Goal: Transaction & Acquisition: Book appointment/travel/reservation

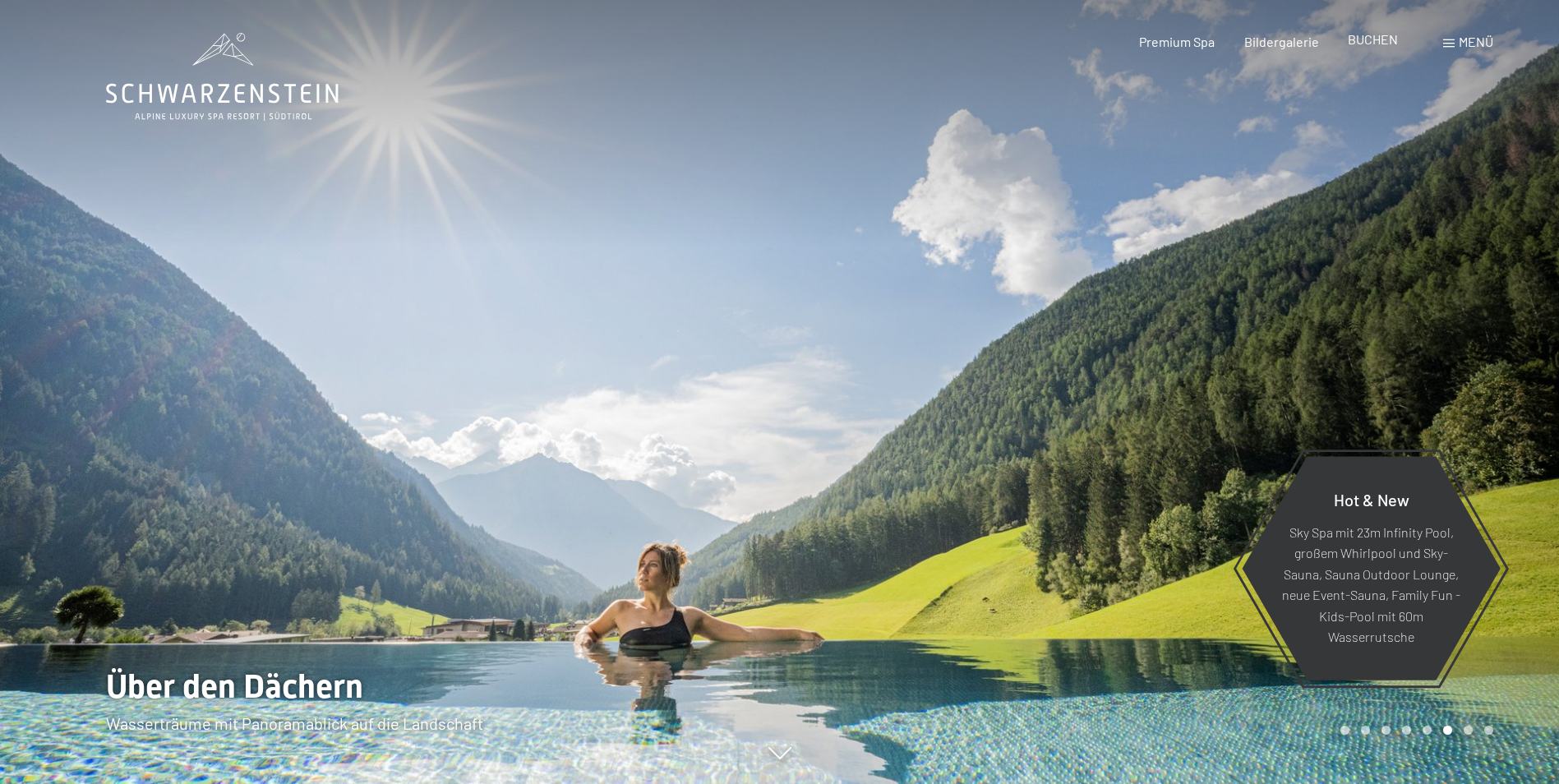
click at [1362, 45] on span "BUCHEN" at bounding box center [1373, 38] width 50 height 16
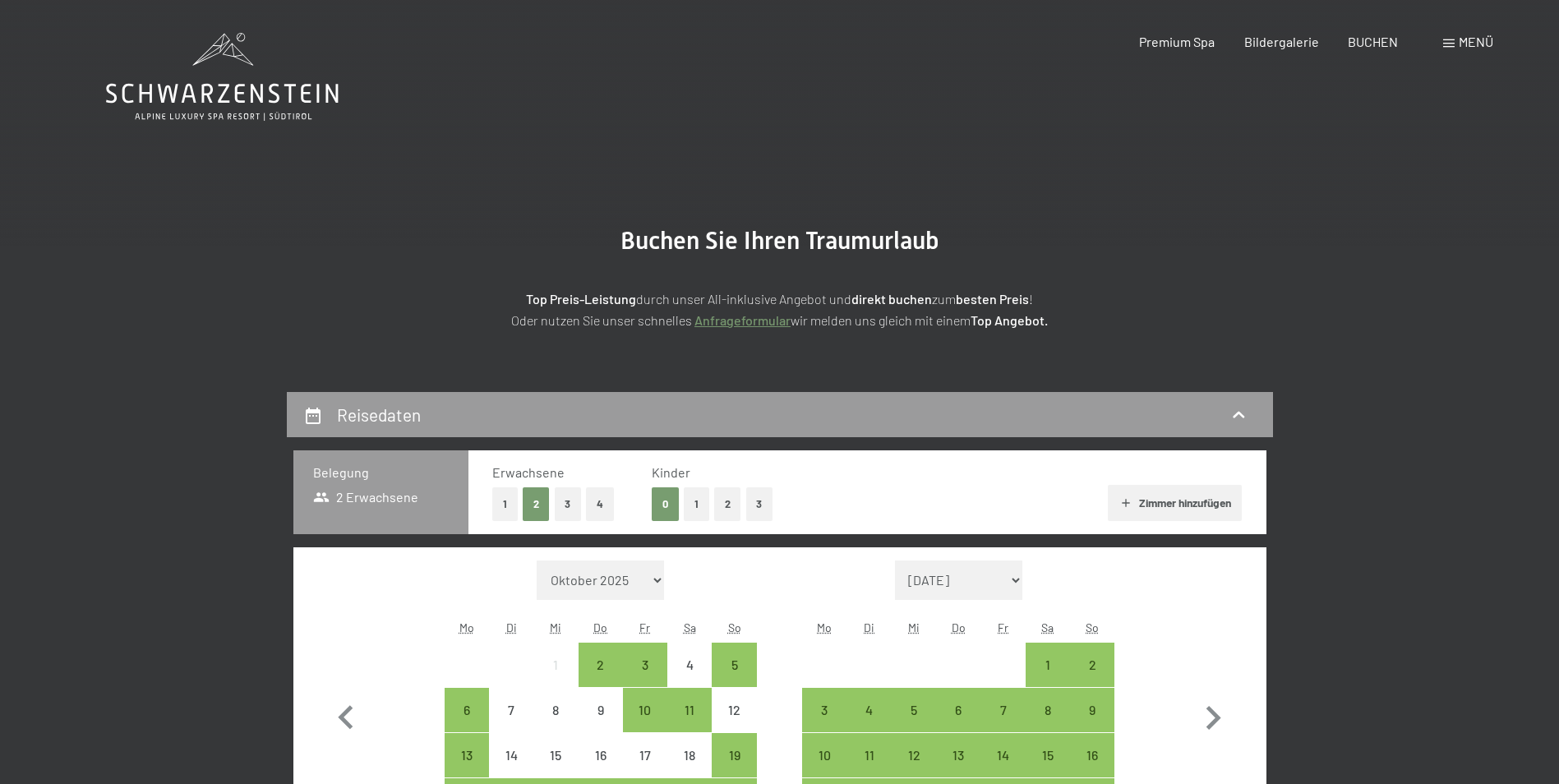
click at [598, 582] on select "Oktober 2025 November 2025 Dezember 2025 Januar 2026 Februar 2026 März 2026 Apr…" at bounding box center [600, 579] width 128 height 39
select select "2026-05-01"
select select "2026-06-01"
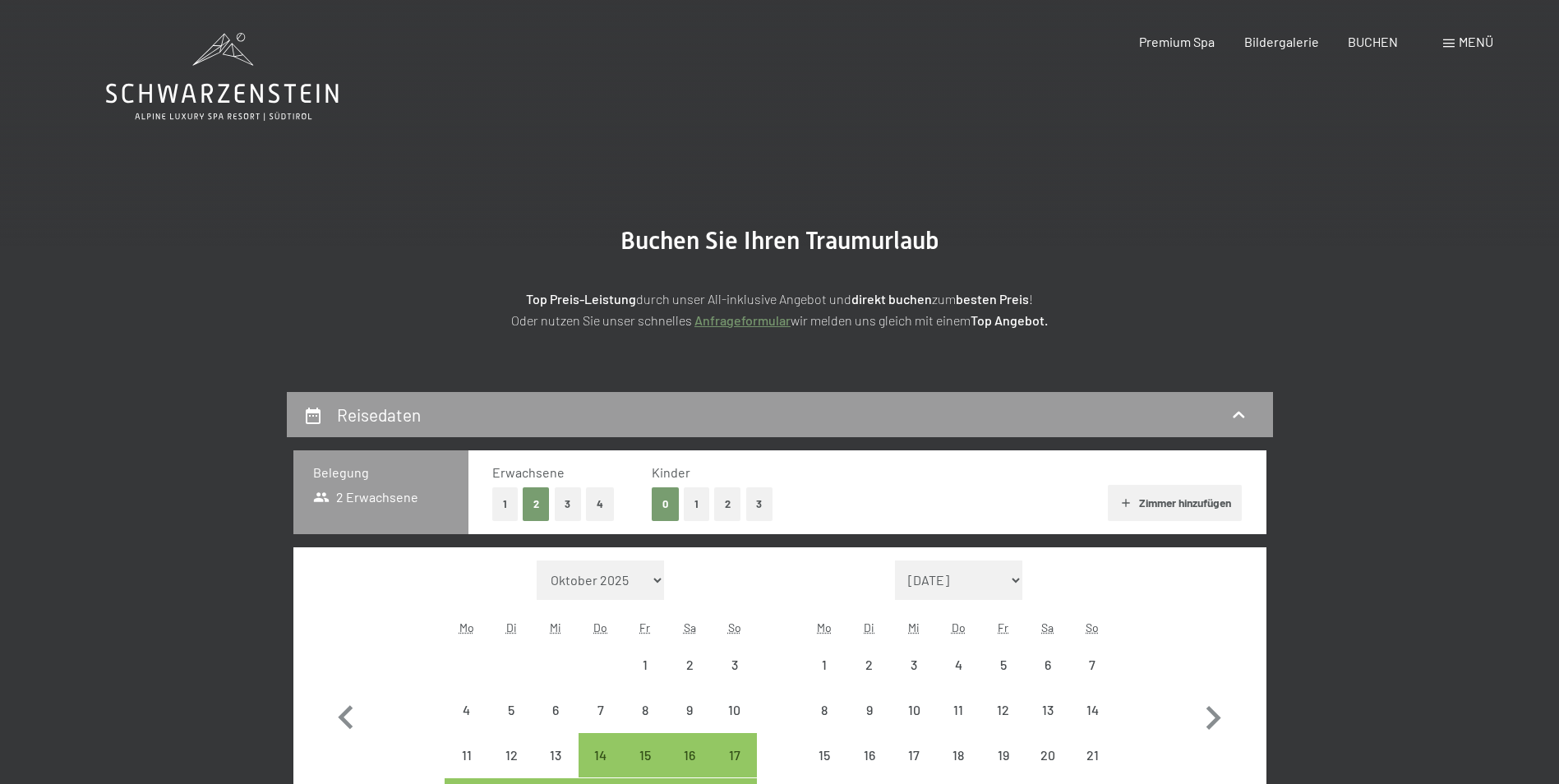
select select "2026-05-01"
select select "2026-06-01"
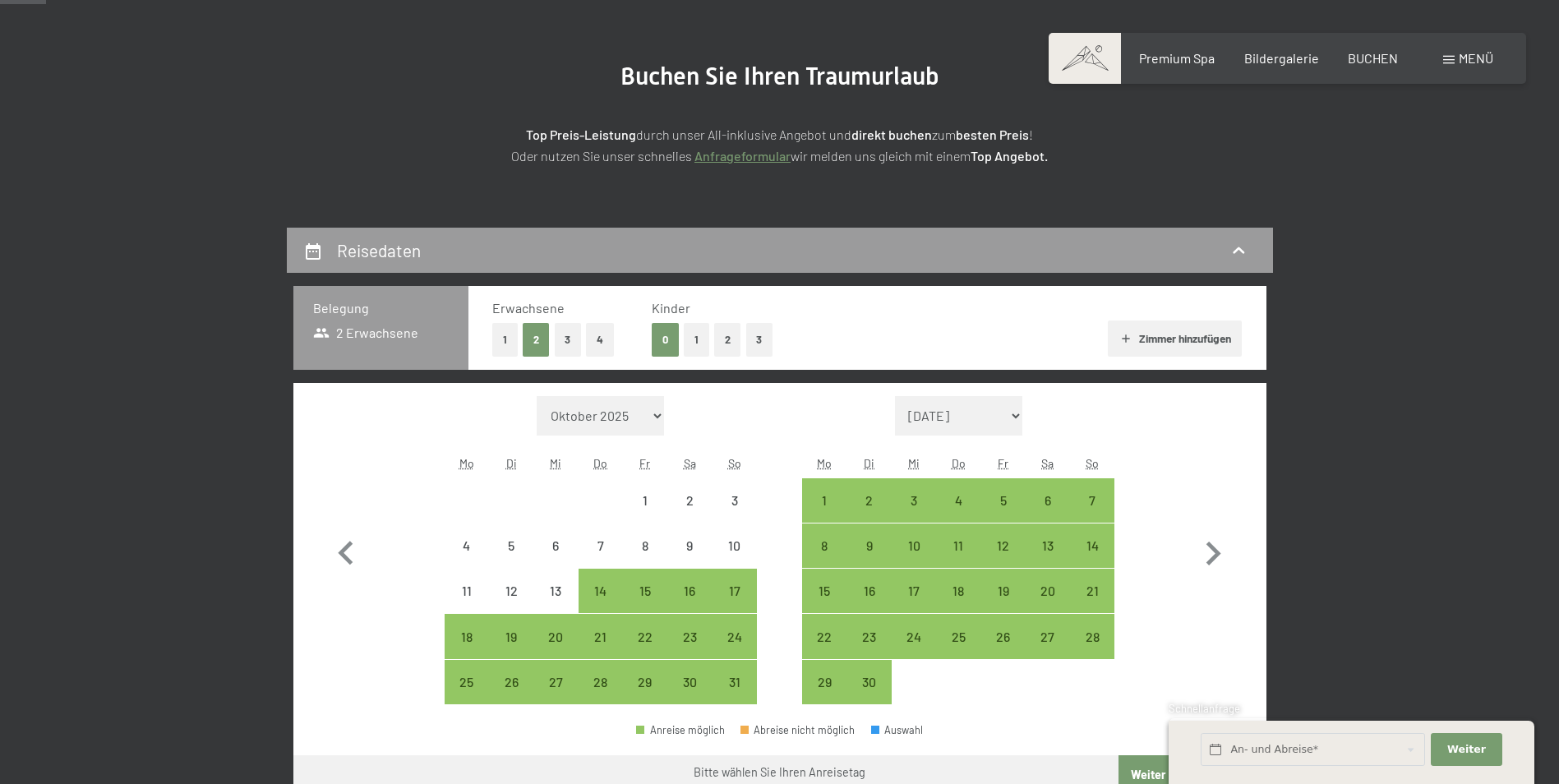
scroll to position [247, 0]
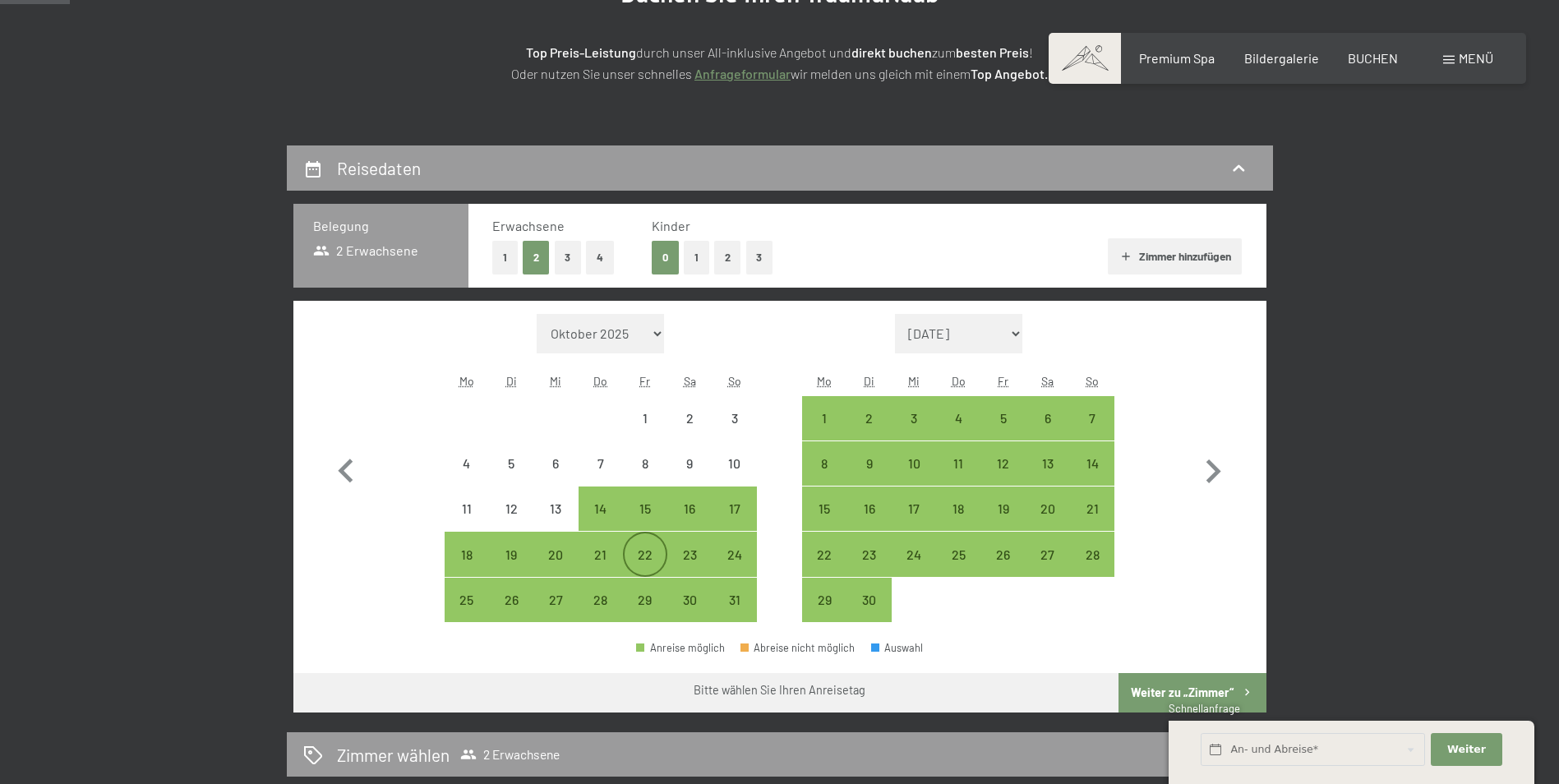
click at [640, 548] on div "22" at bounding box center [644, 568] width 41 height 41
select select "2026-05-01"
select select "2026-06-01"
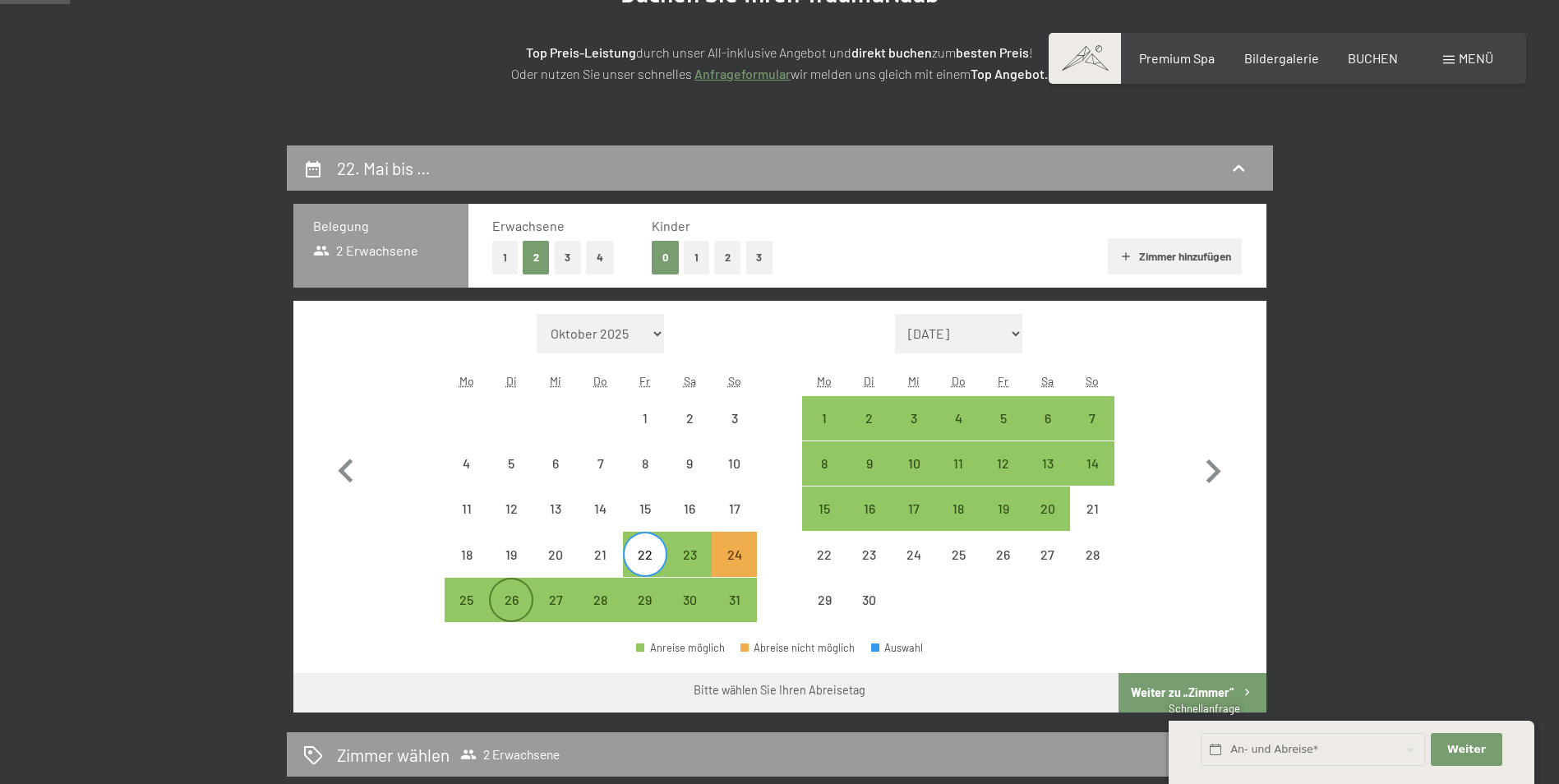
click at [512, 594] on div "26" at bounding box center [511, 613] width 41 height 41
select select "2026-05-01"
select select "2026-06-01"
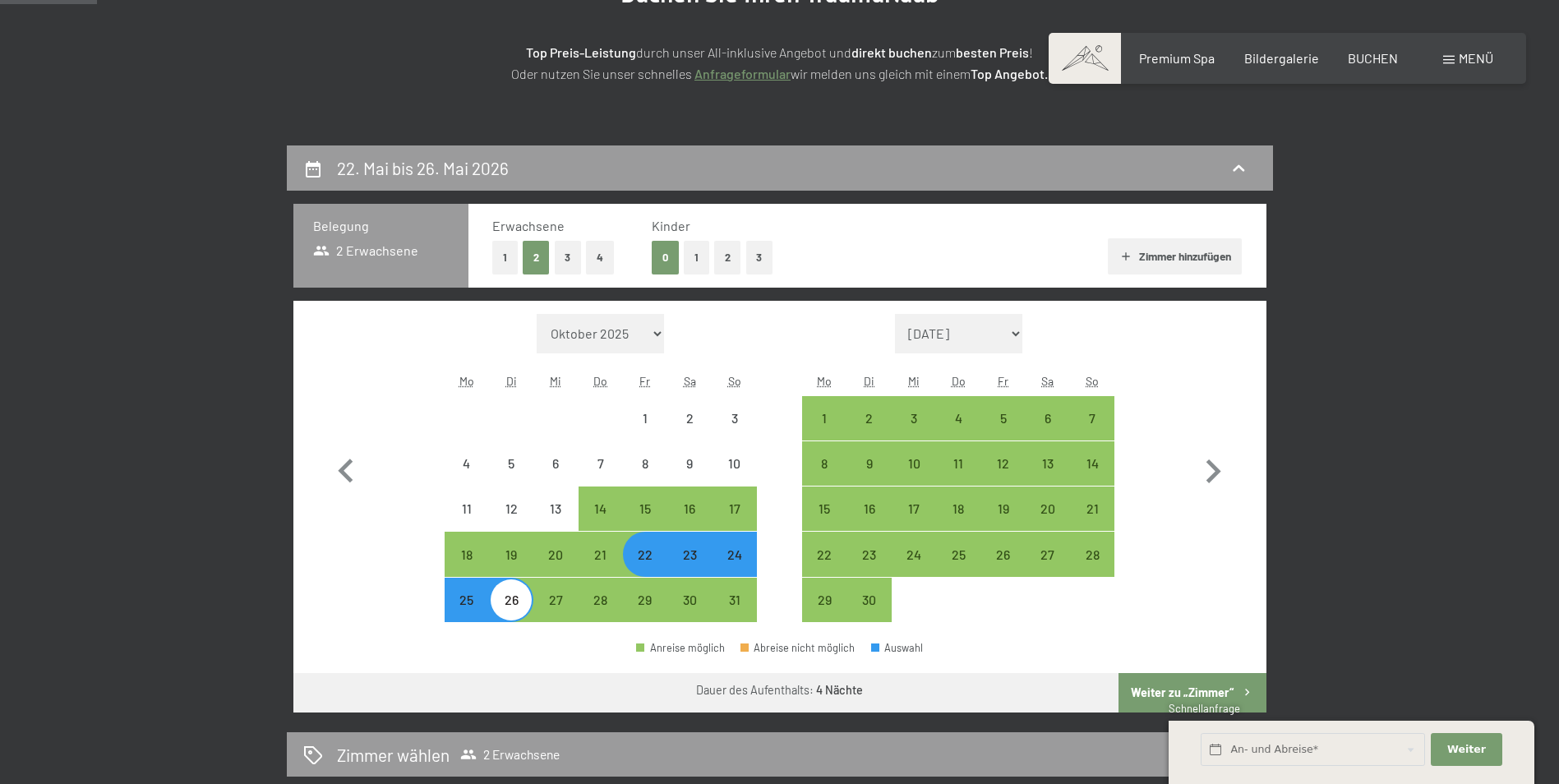
scroll to position [411, 0]
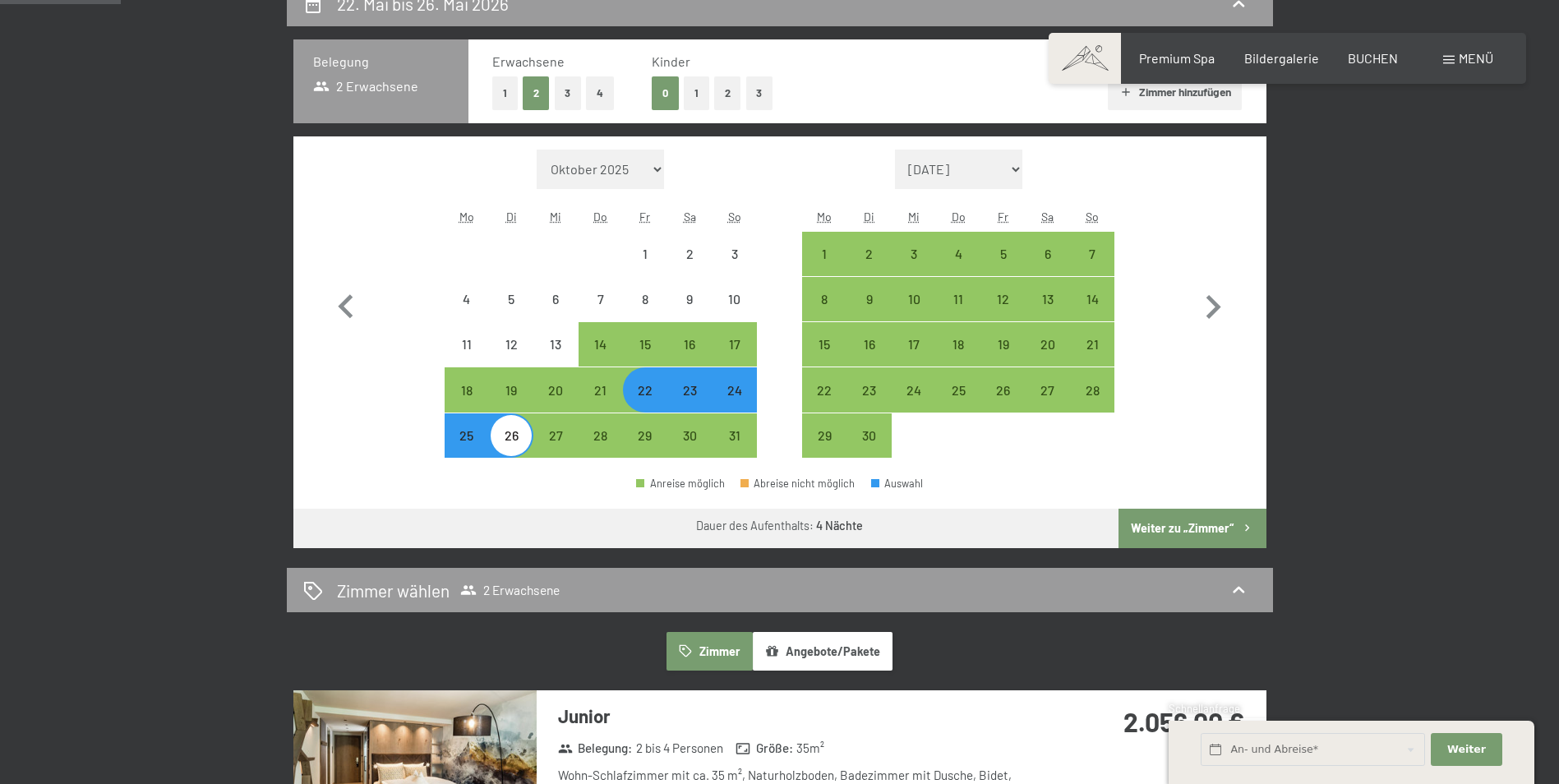
click at [1194, 527] on button "Weiter zu „Zimmer“" at bounding box center [1192, 528] width 147 height 39
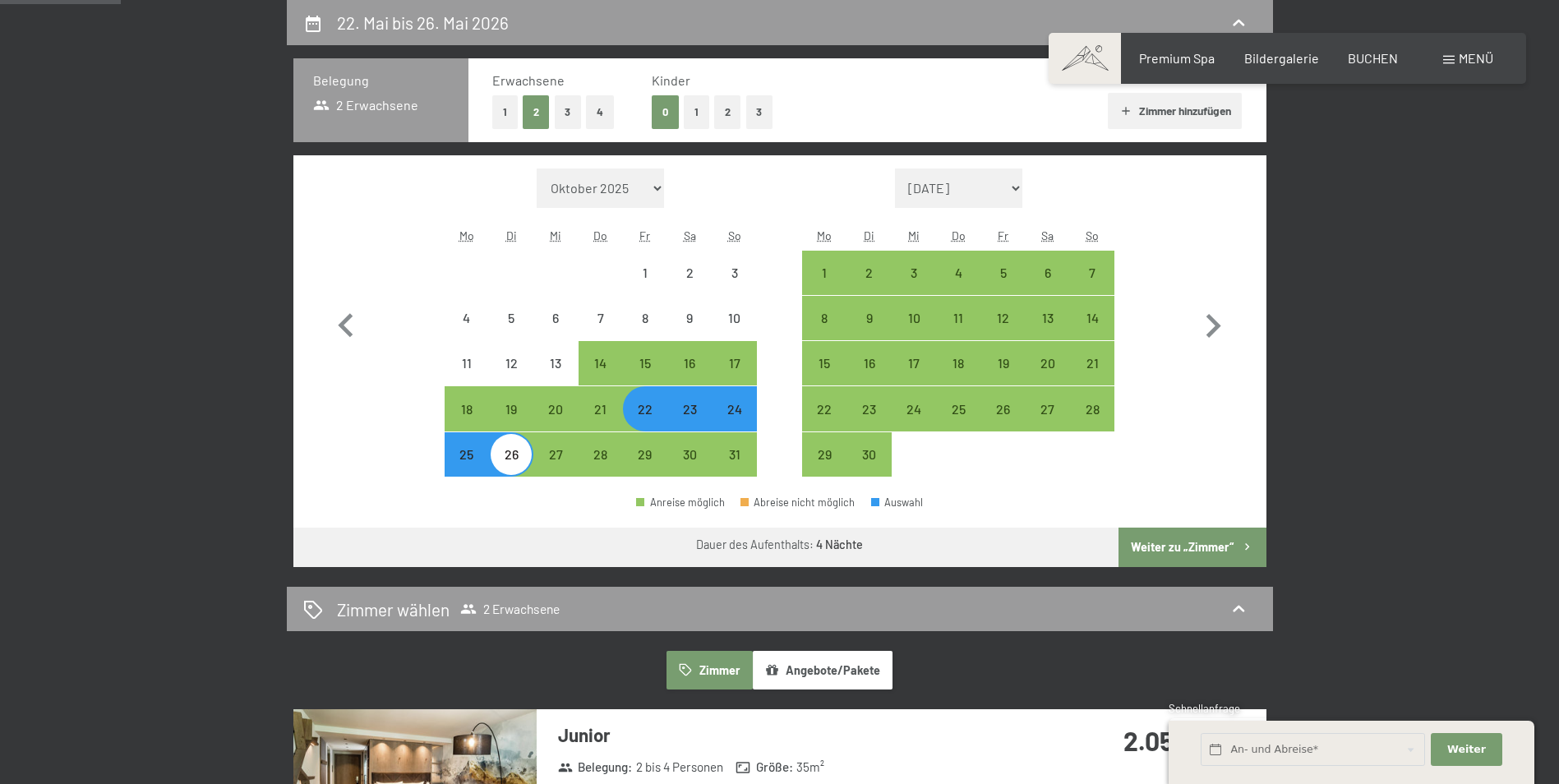
select select "2026-05-01"
select select "2026-06-01"
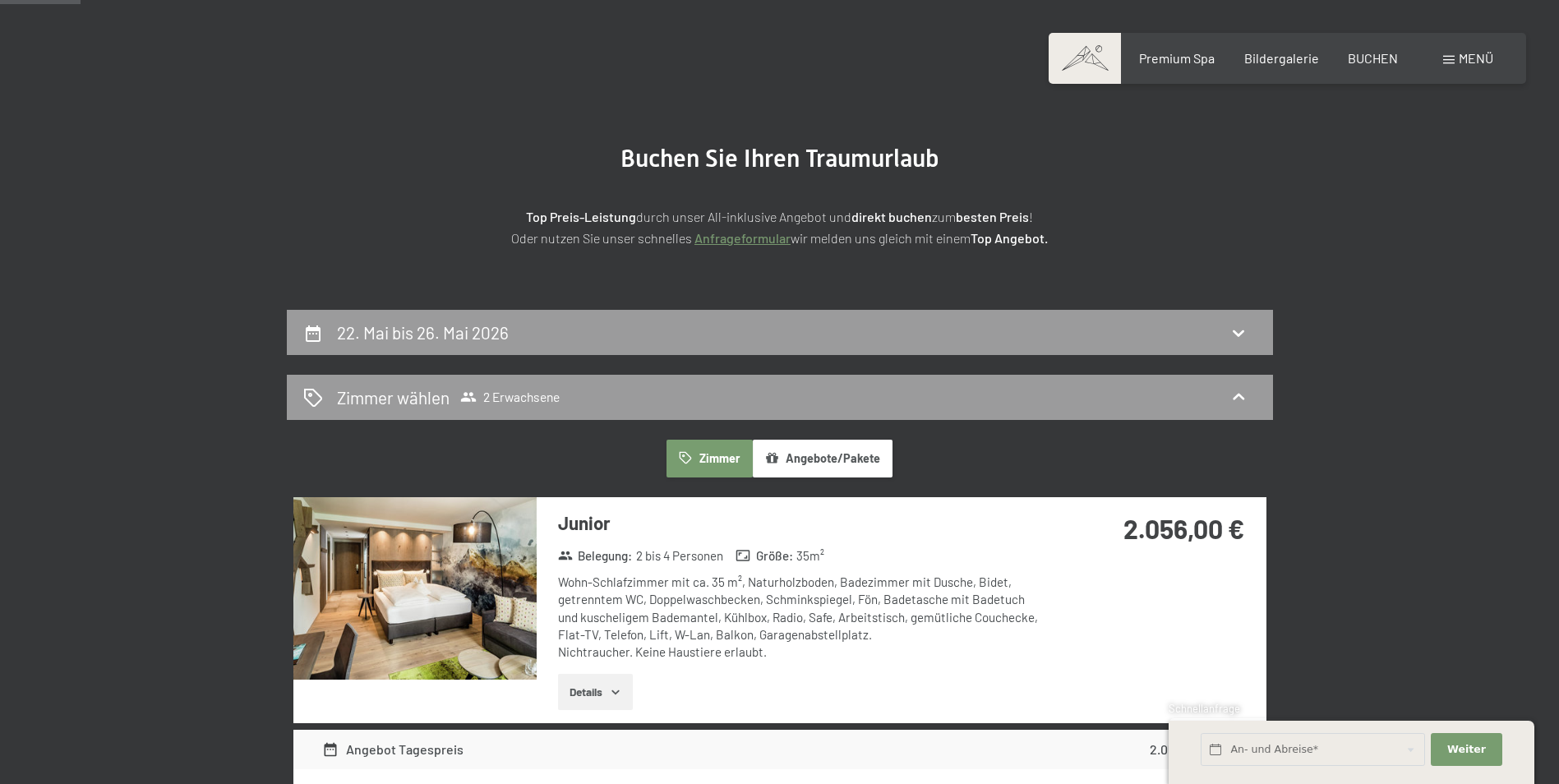
scroll to position [411, 0]
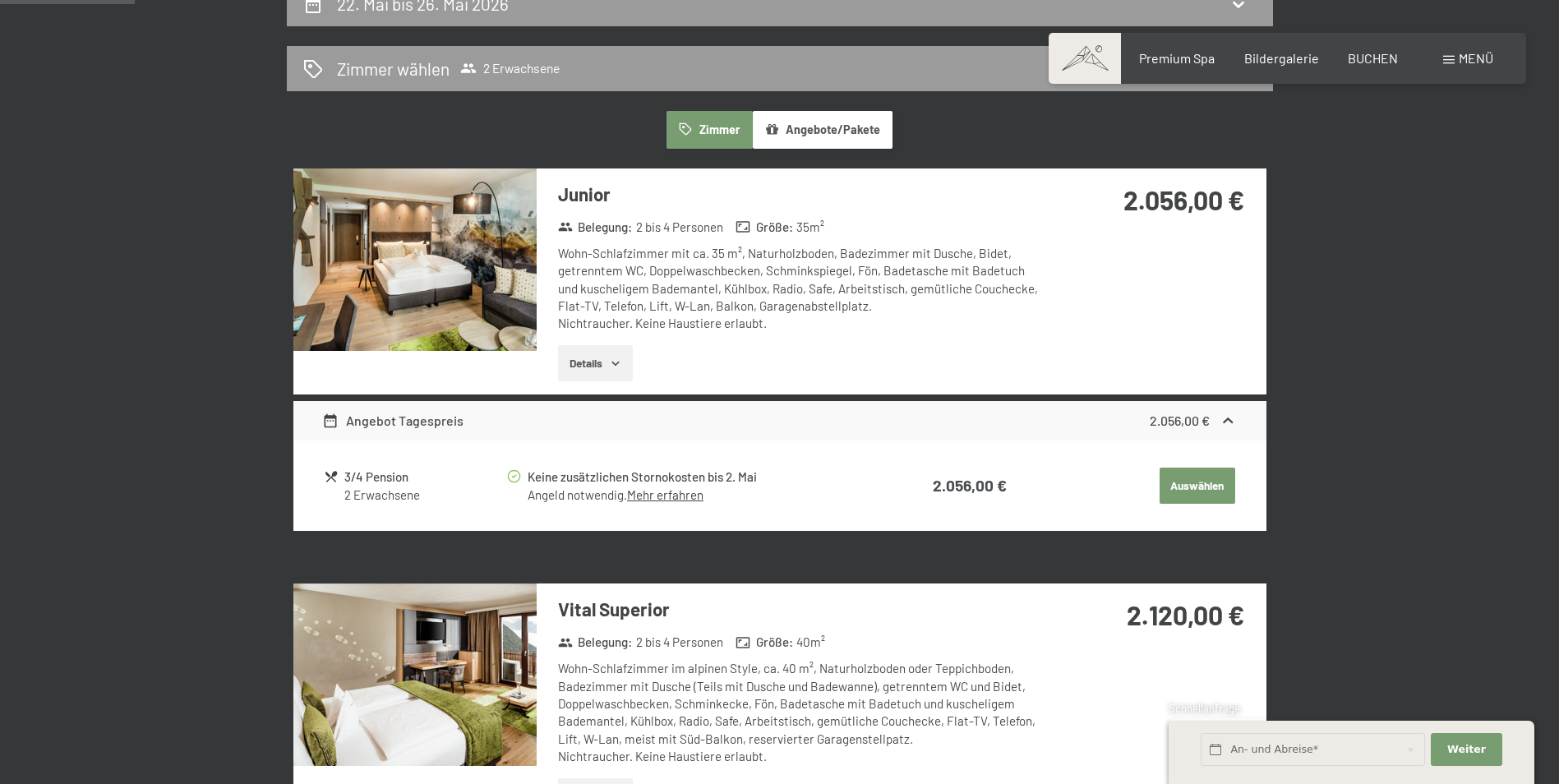
click at [454, 265] on img at bounding box center [415, 260] width 243 height 183
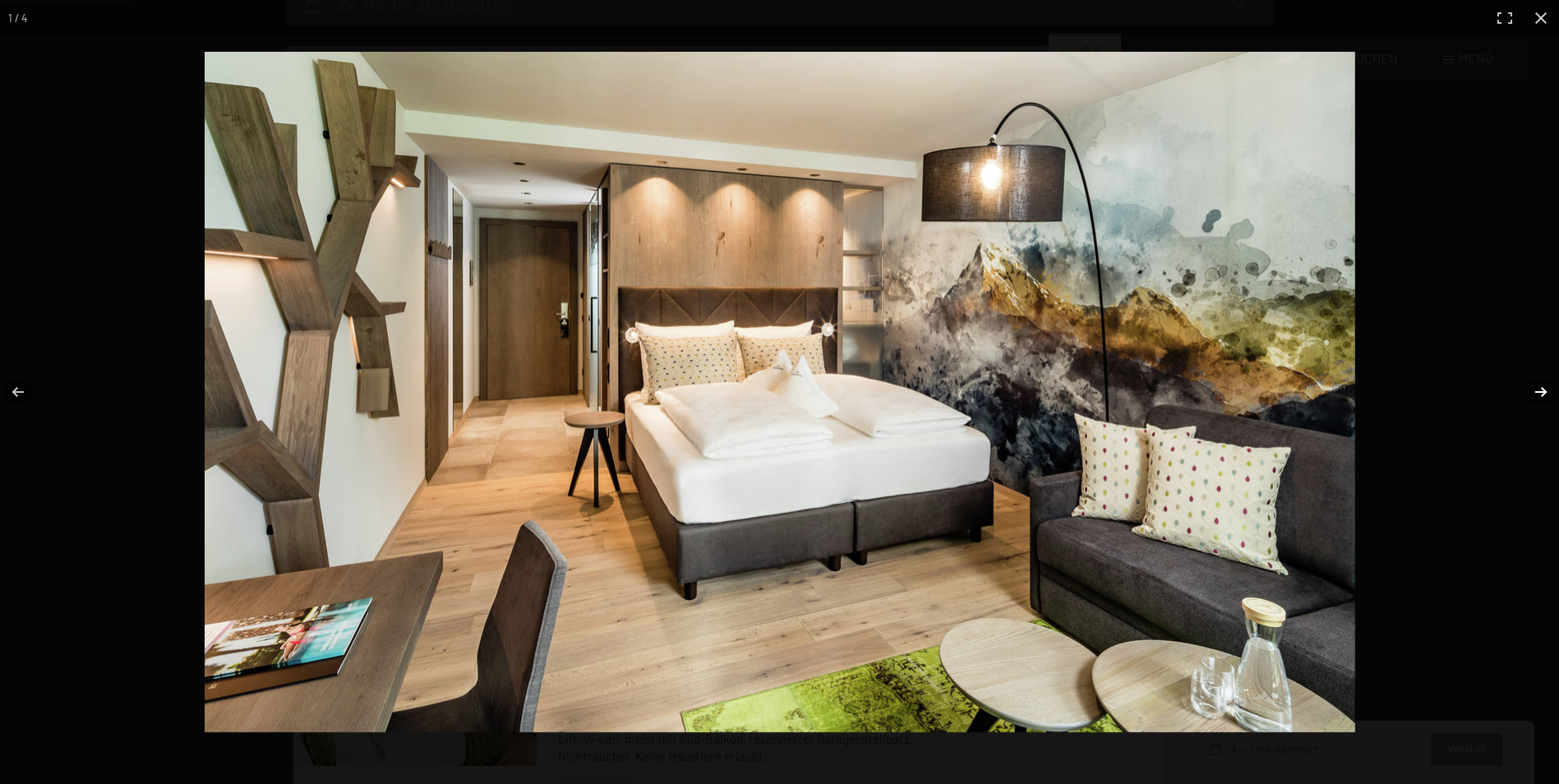
click at [1539, 396] on button "button" at bounding box center [1530, 392] width 58 height 82
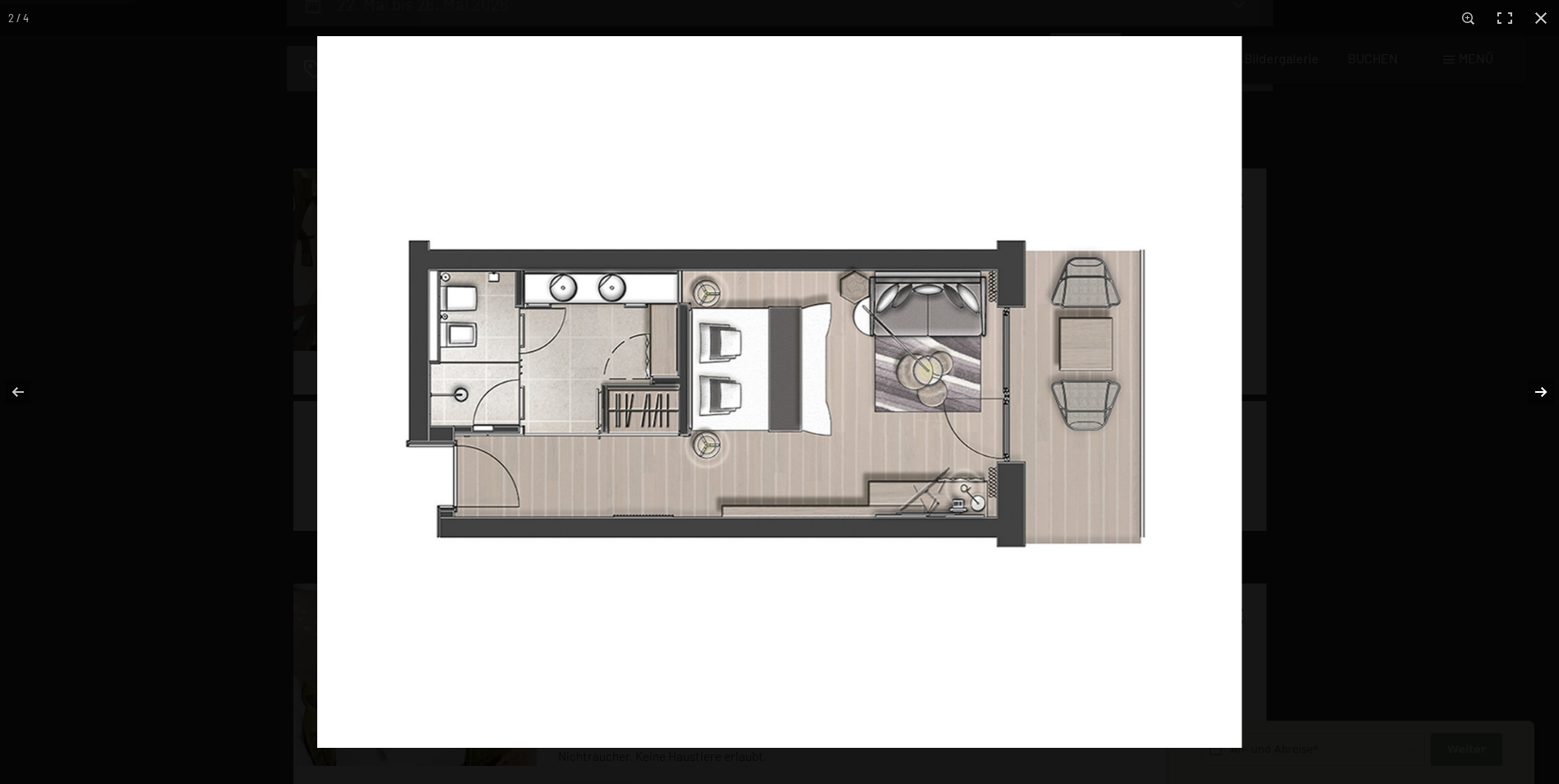
click at [1539, 396] on button "button" at bounding box center [1530, 392] width 58 height 82
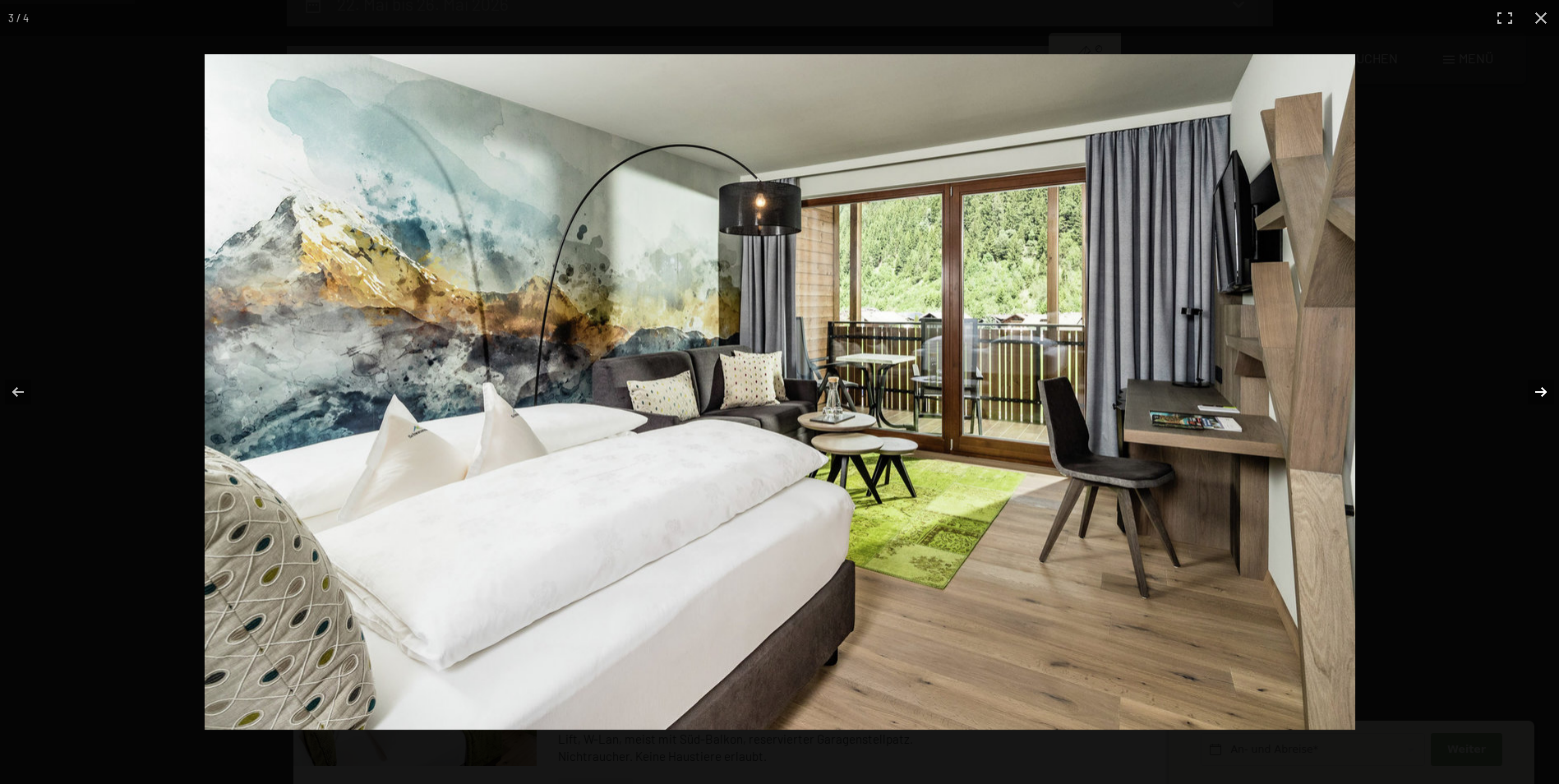
click at [1539, 396] on button "button" at bounding box center [1530, 392] width 58 height 82
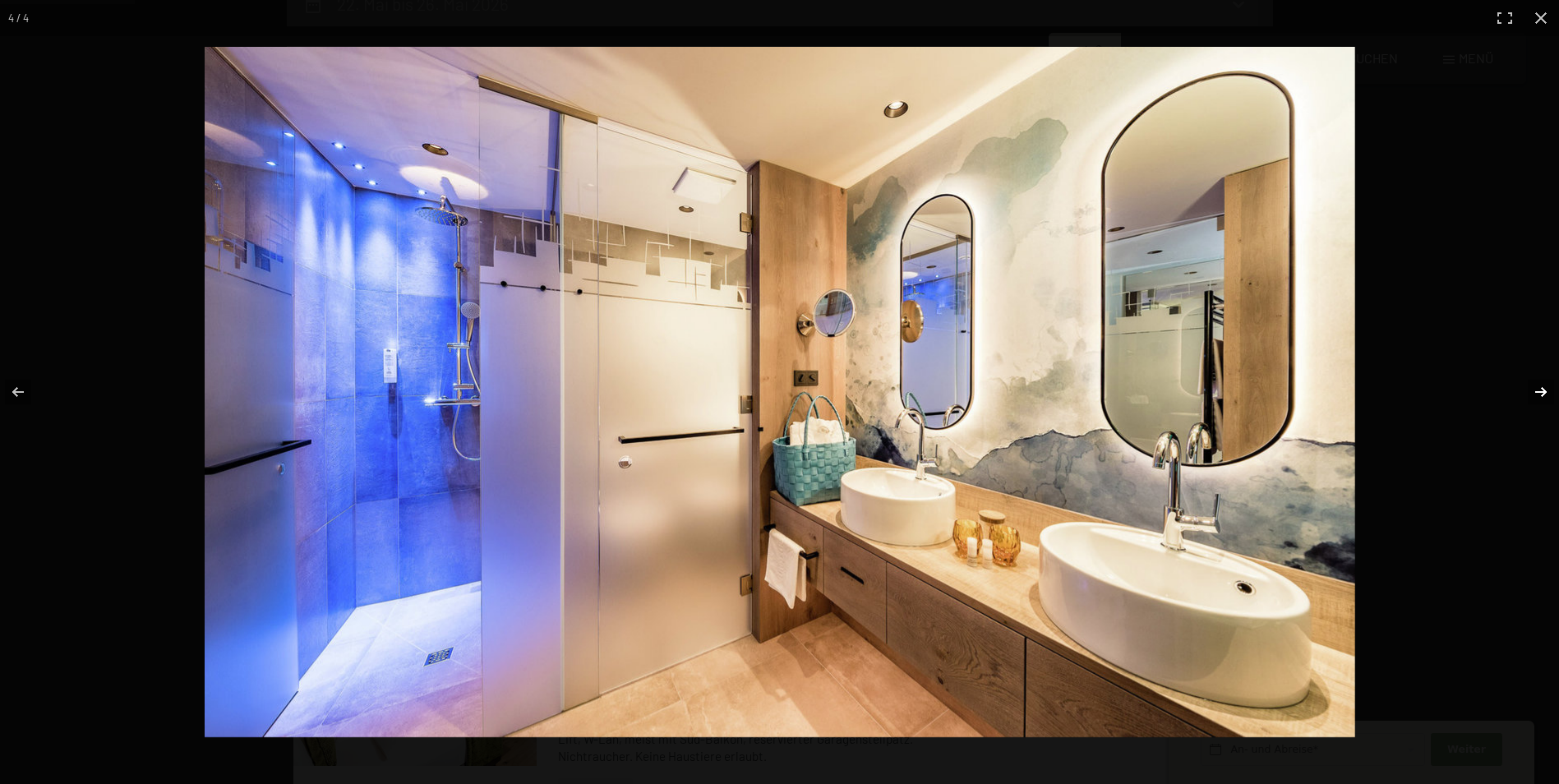
click at [1539, 396] on button "button" at bounding box center [1530, 392] width 58 height 82
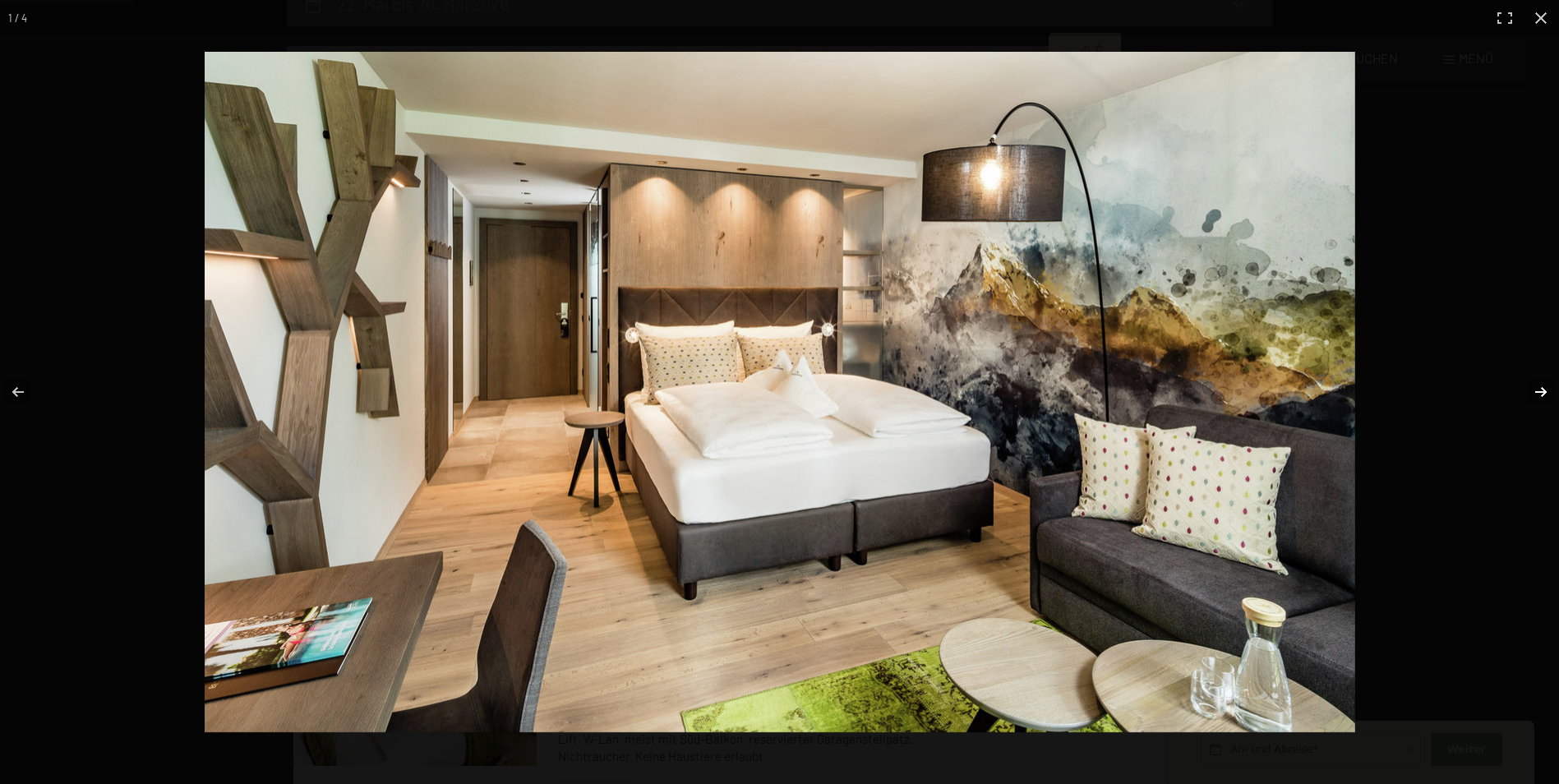
click at [1539, 396] on button "button" at bounding box center [1530, 392] width 58 height 82
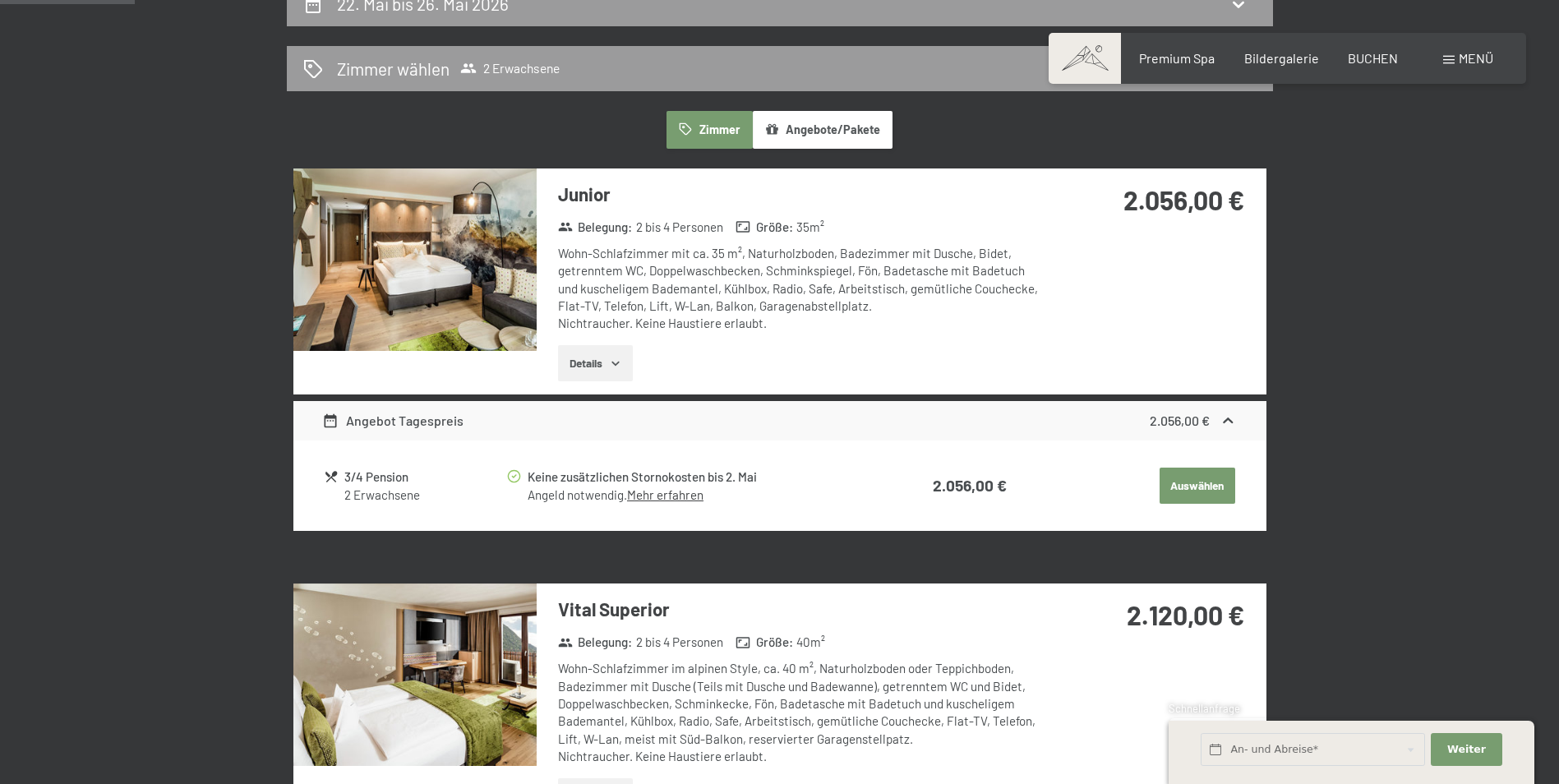
click at [0, 0] on button "button" at bounding box center [0, 0] width 0 height 0
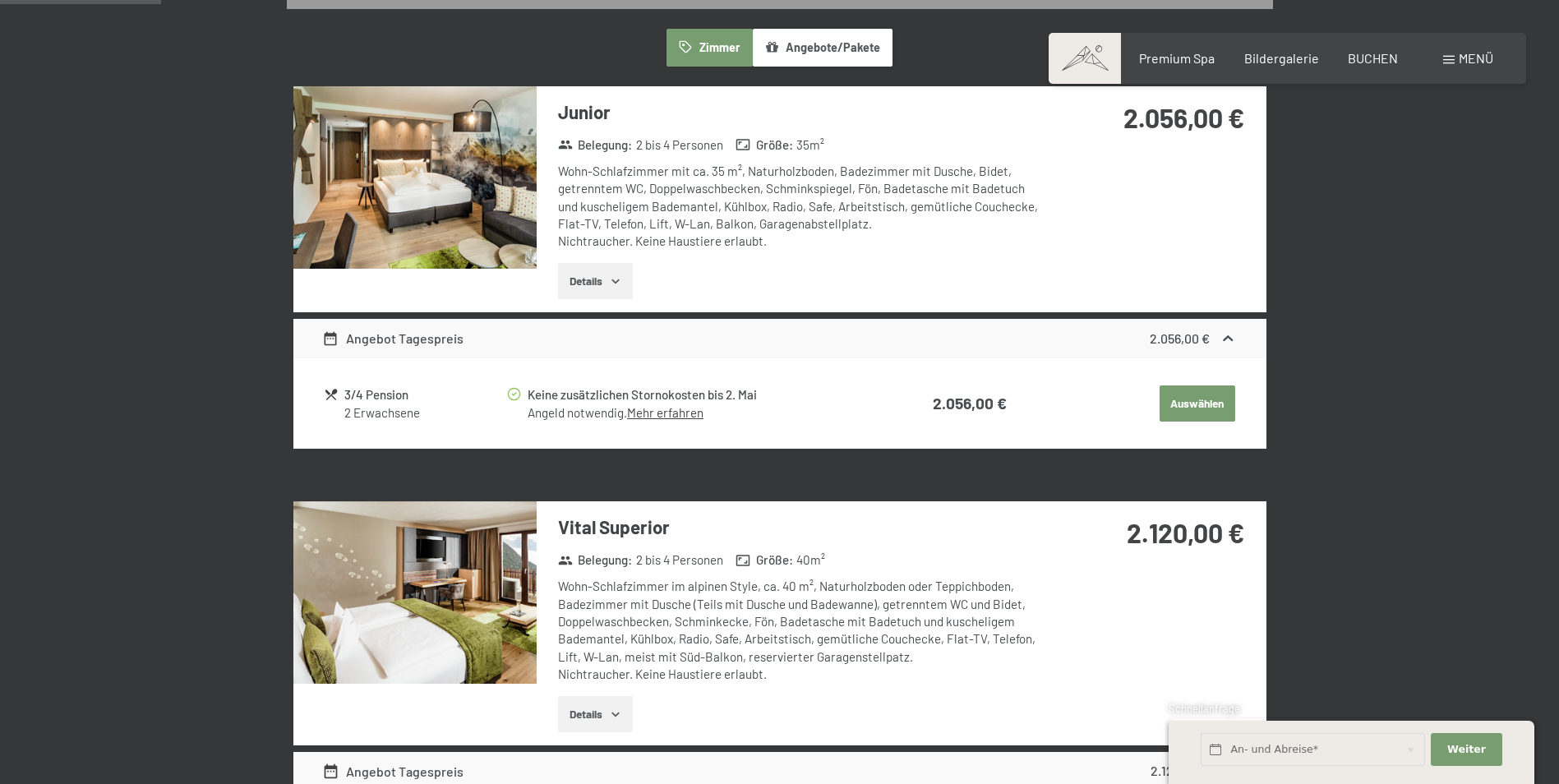
scroll to position [575, 0]
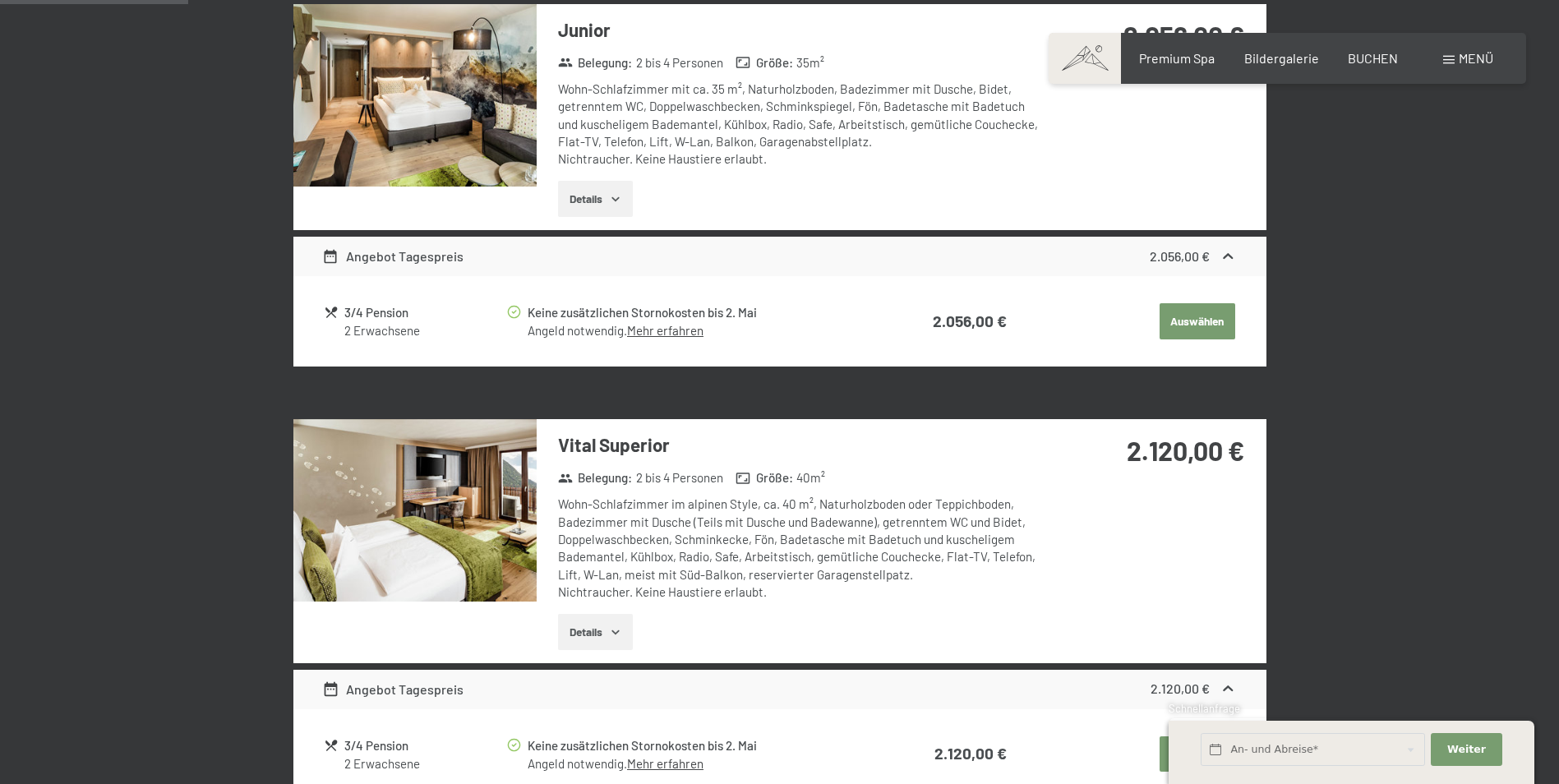
click at [415, 533] on img at bounding box center [415, 511] width 243 height 183
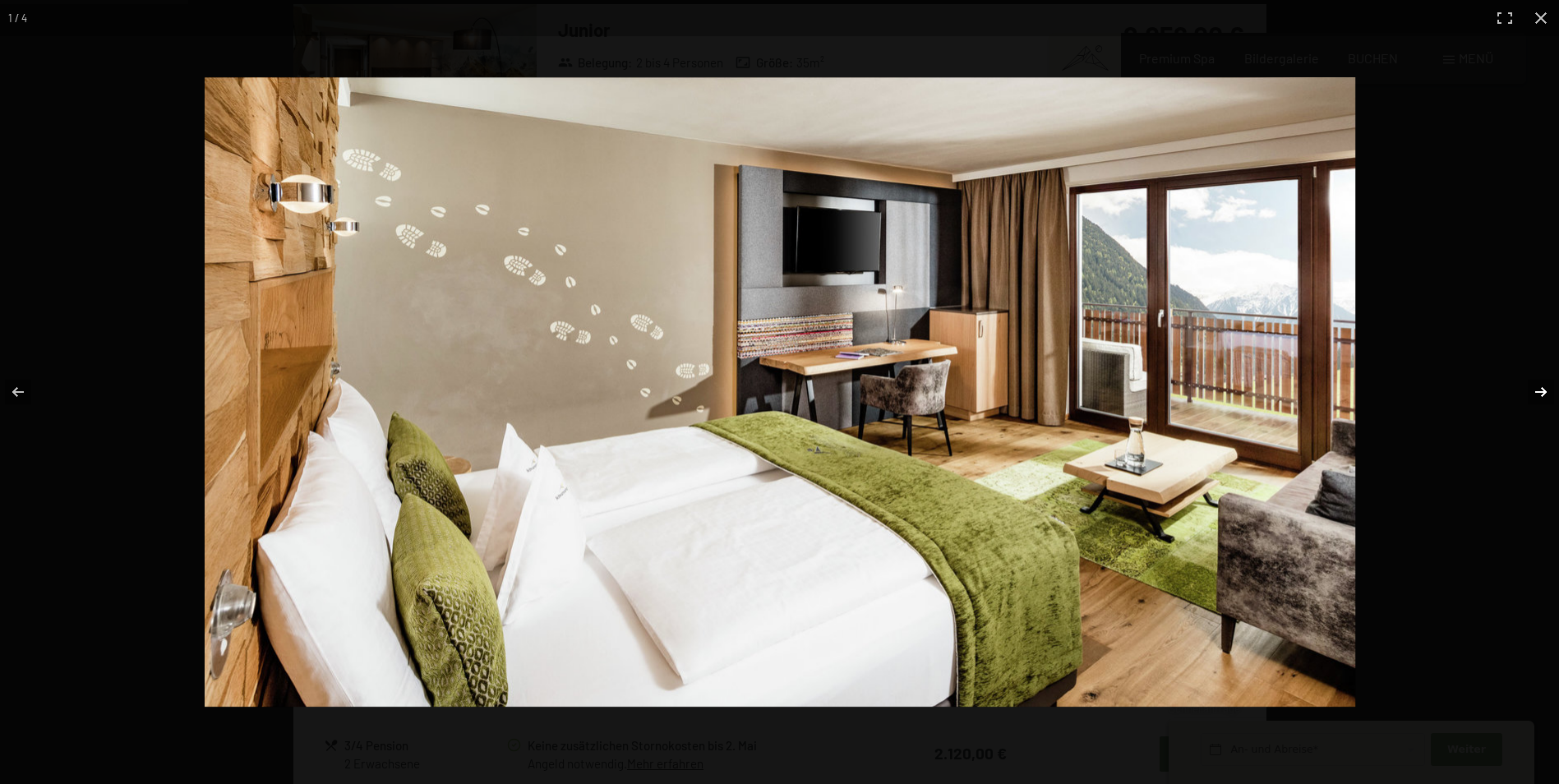
click at [1544, 395] on button "button" at bounding box center [1530, 392] width 58 height 82
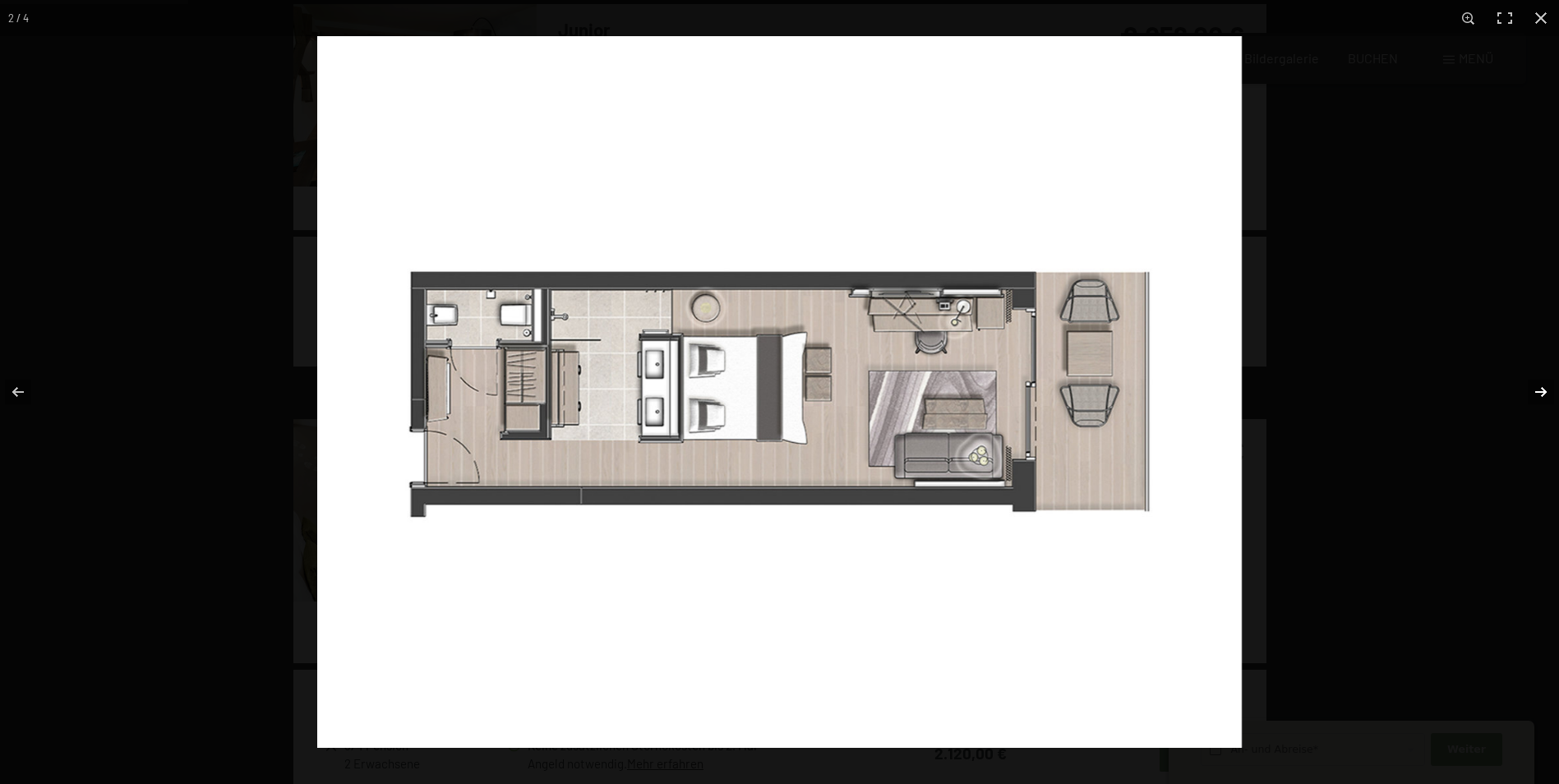
click at [1544, 395] on button "button" at bounding box center [1530, 392] width 58 height 82
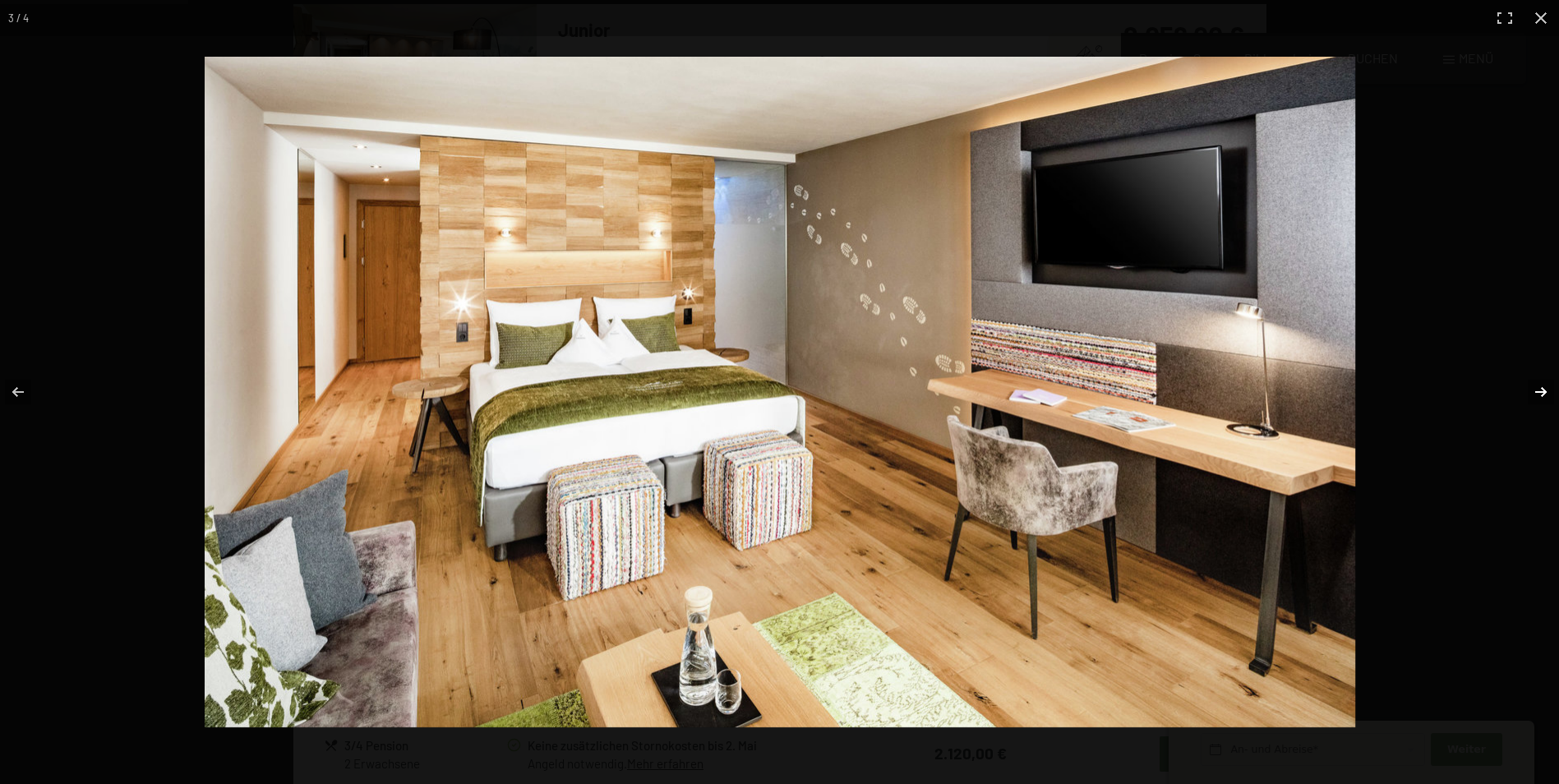
click at [1544, 395] on button "button" at bounding box center [1530, 392] width 58 height 82
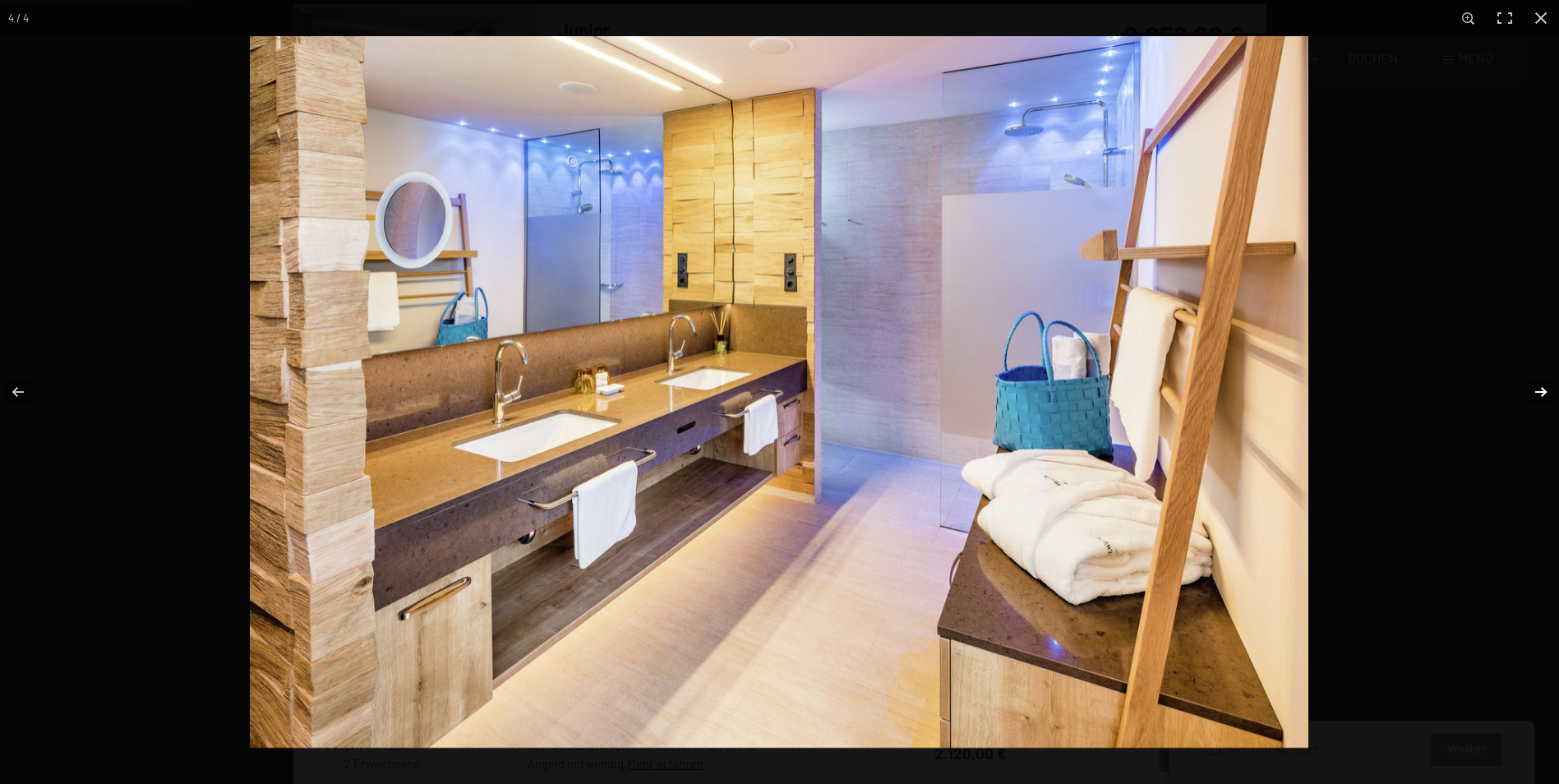
click at [1544, 395] on button "button" at bounding box center [1530, 392] width 58 height 82
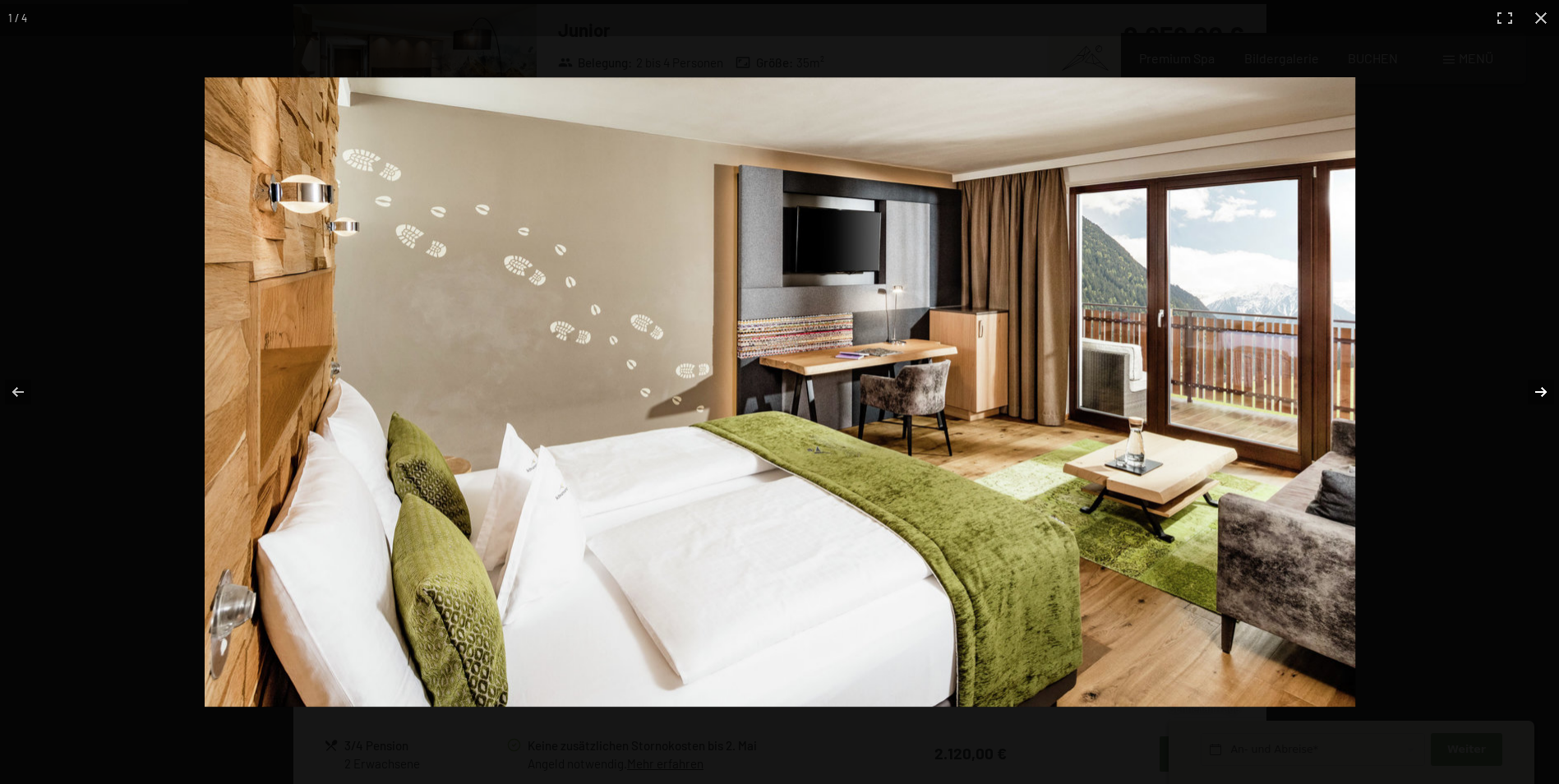
click at [1544, 395] on button "button" at bounding box center [1530, 392] width 58 height 82
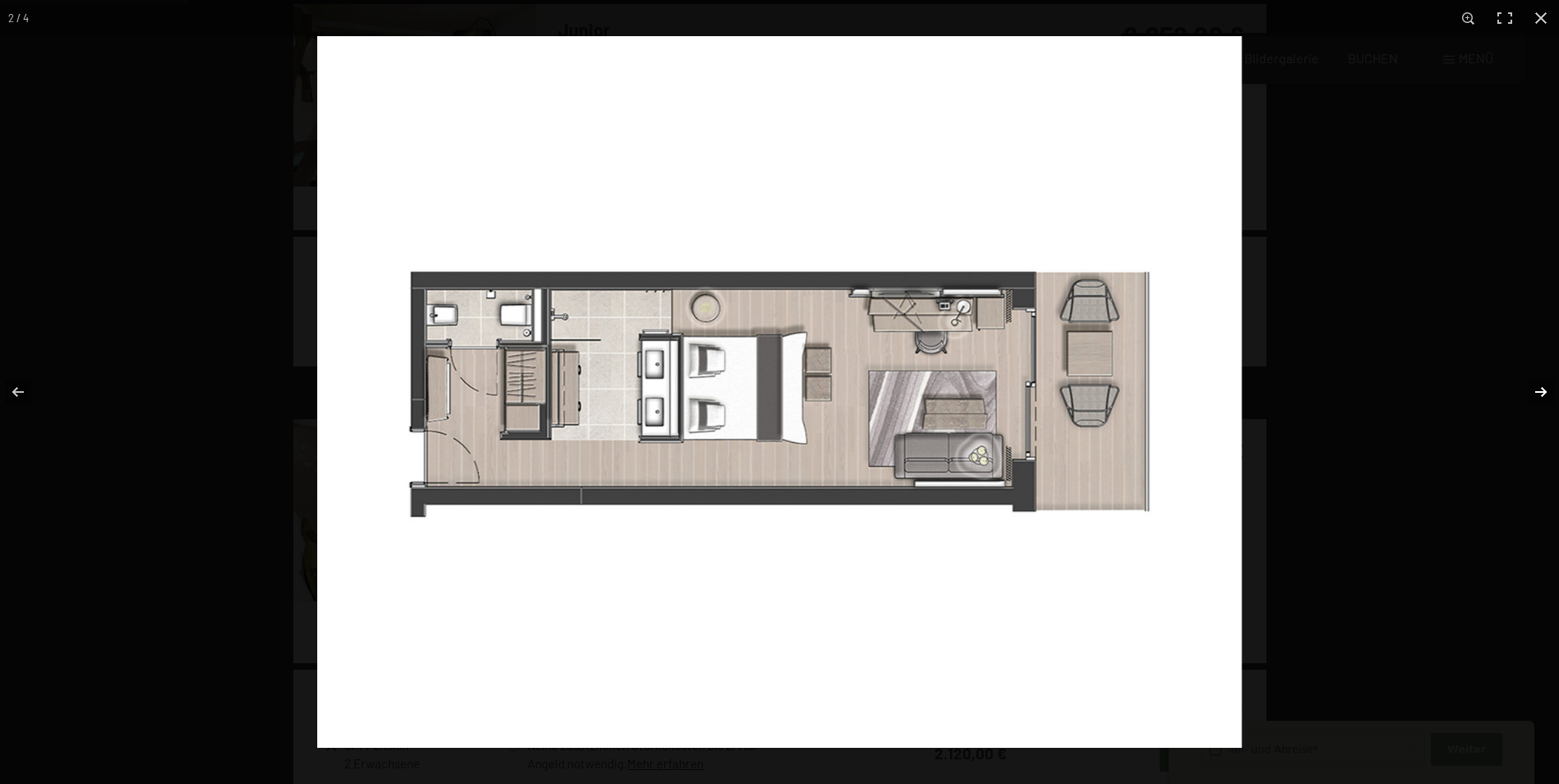
click at [1544, 395] on button "button" at bounding box center [1530, 392] width 58 height 82
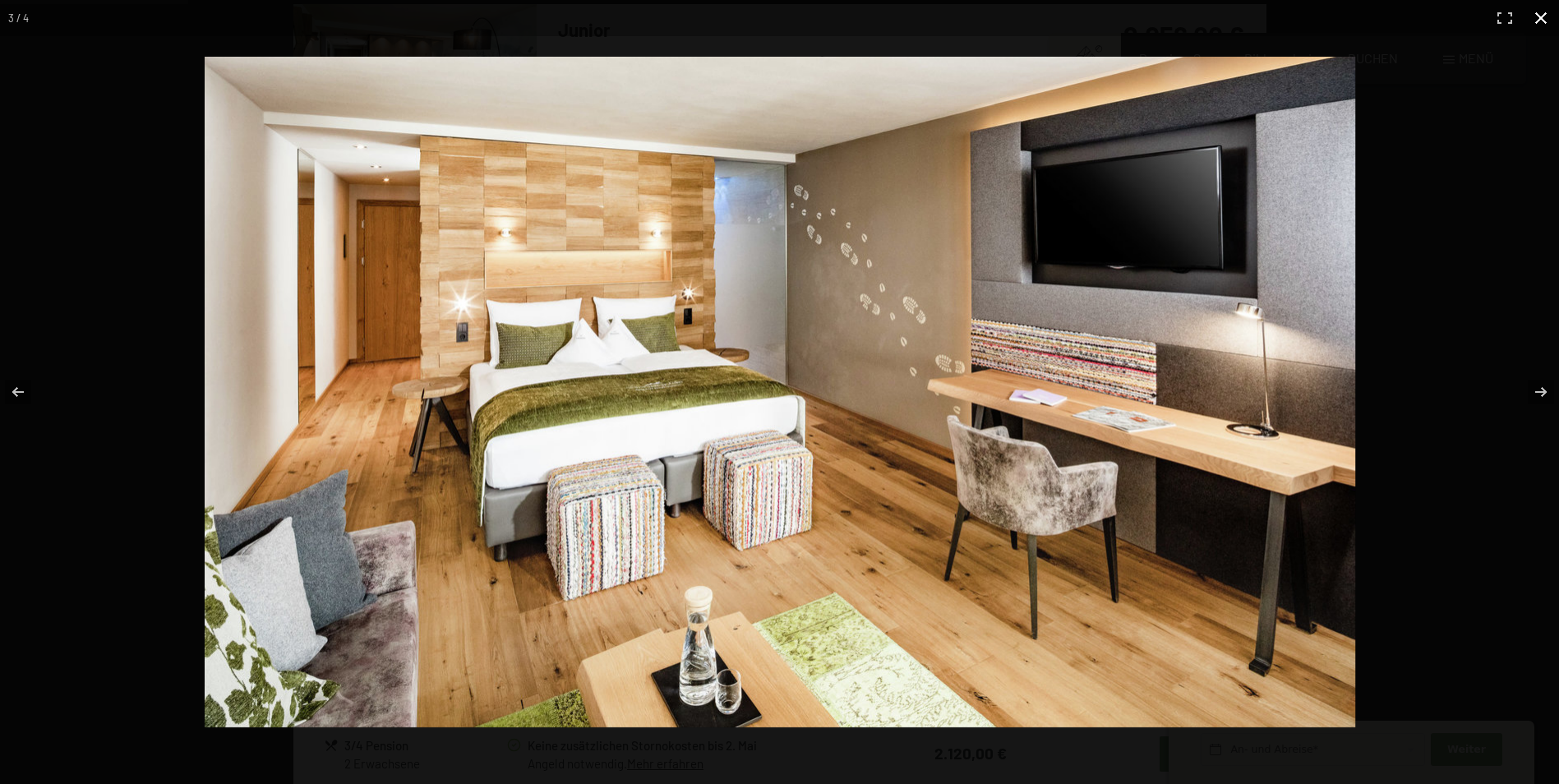
click at [1543, 16] on button "button" at bounding box center [1541, 18] width 37 height 37
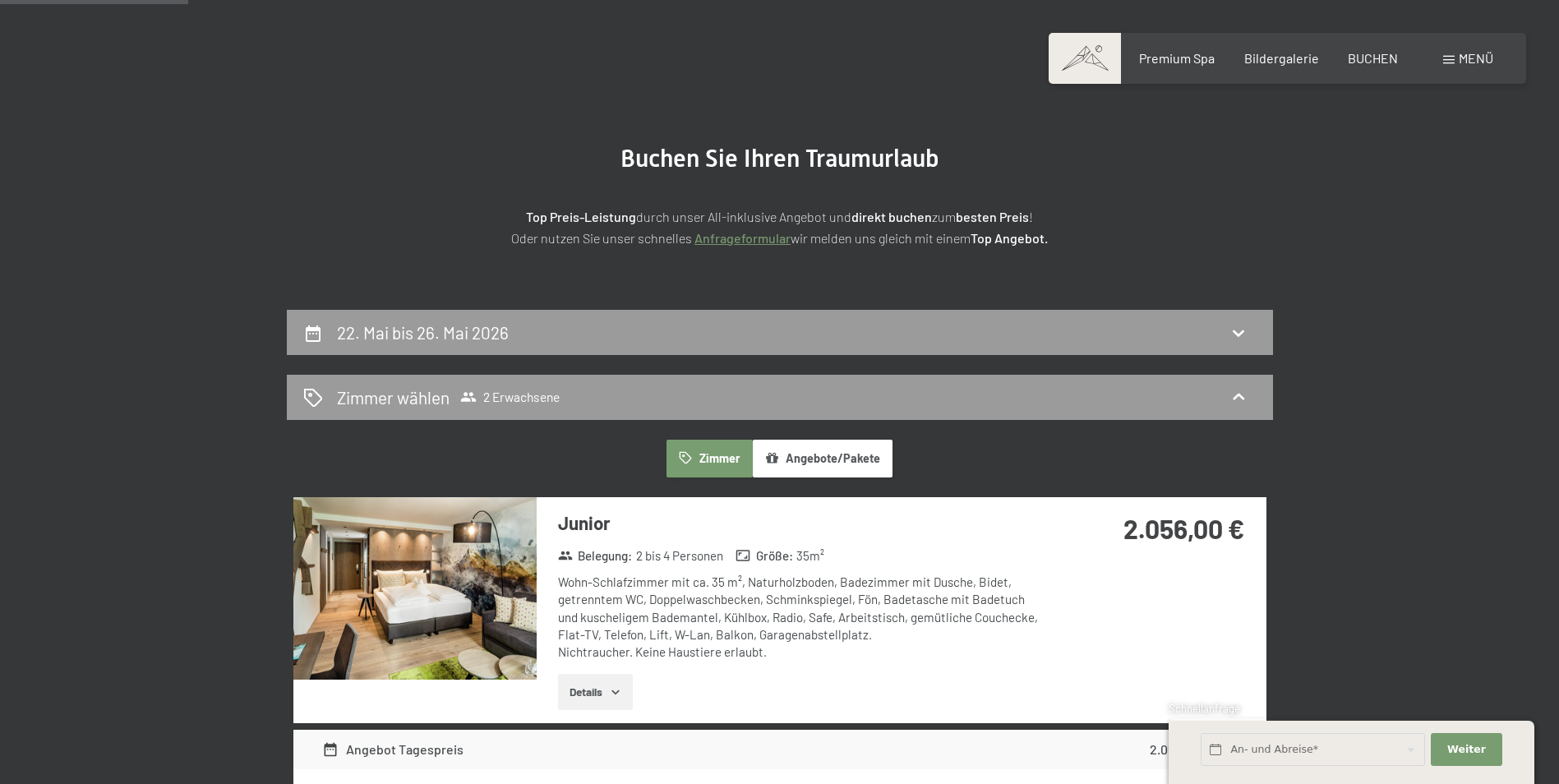
scroll to position [0, 0]
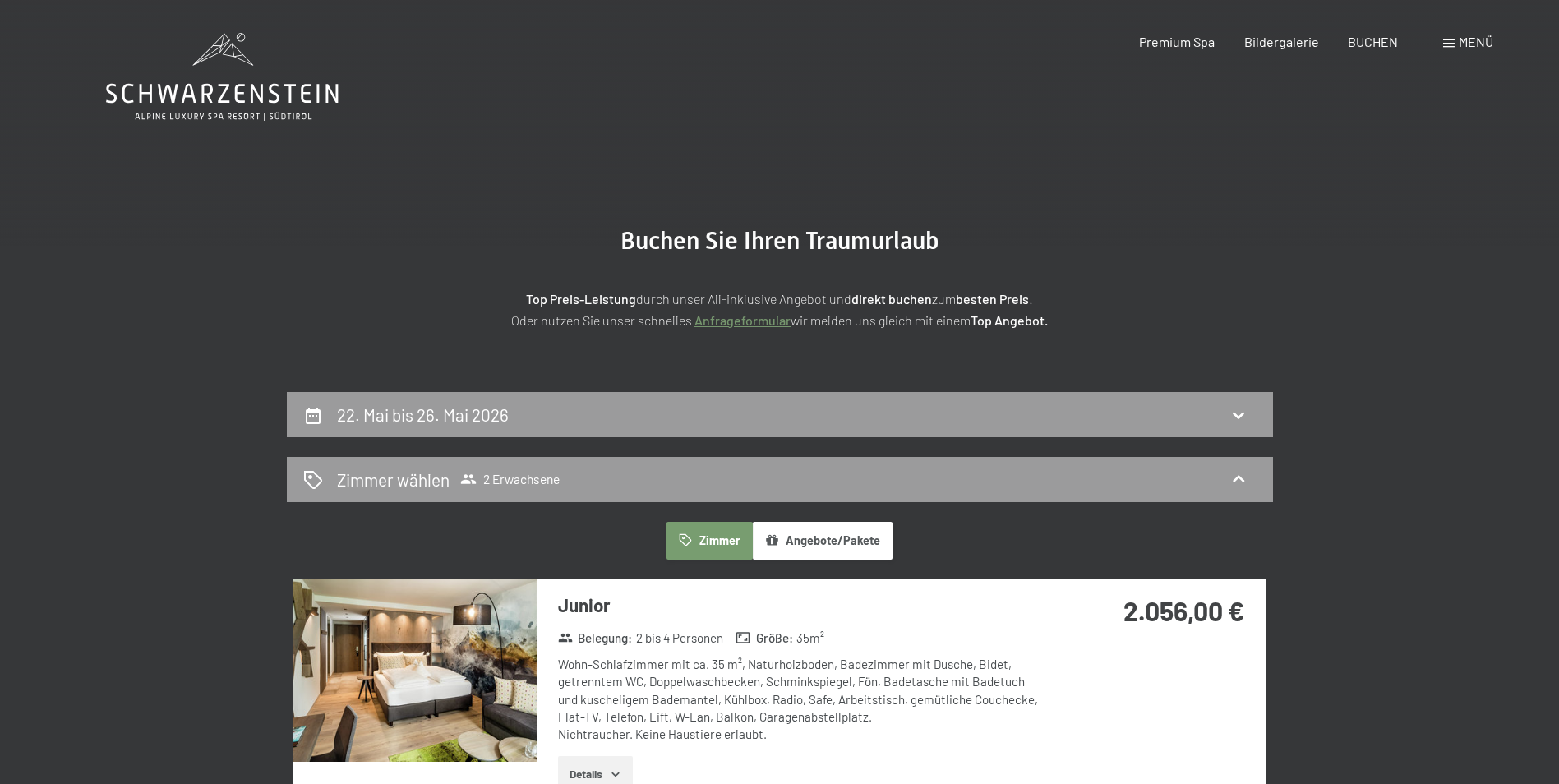
click at [273, 93] on icon at bounding box center [222, 94] width 232 height 20
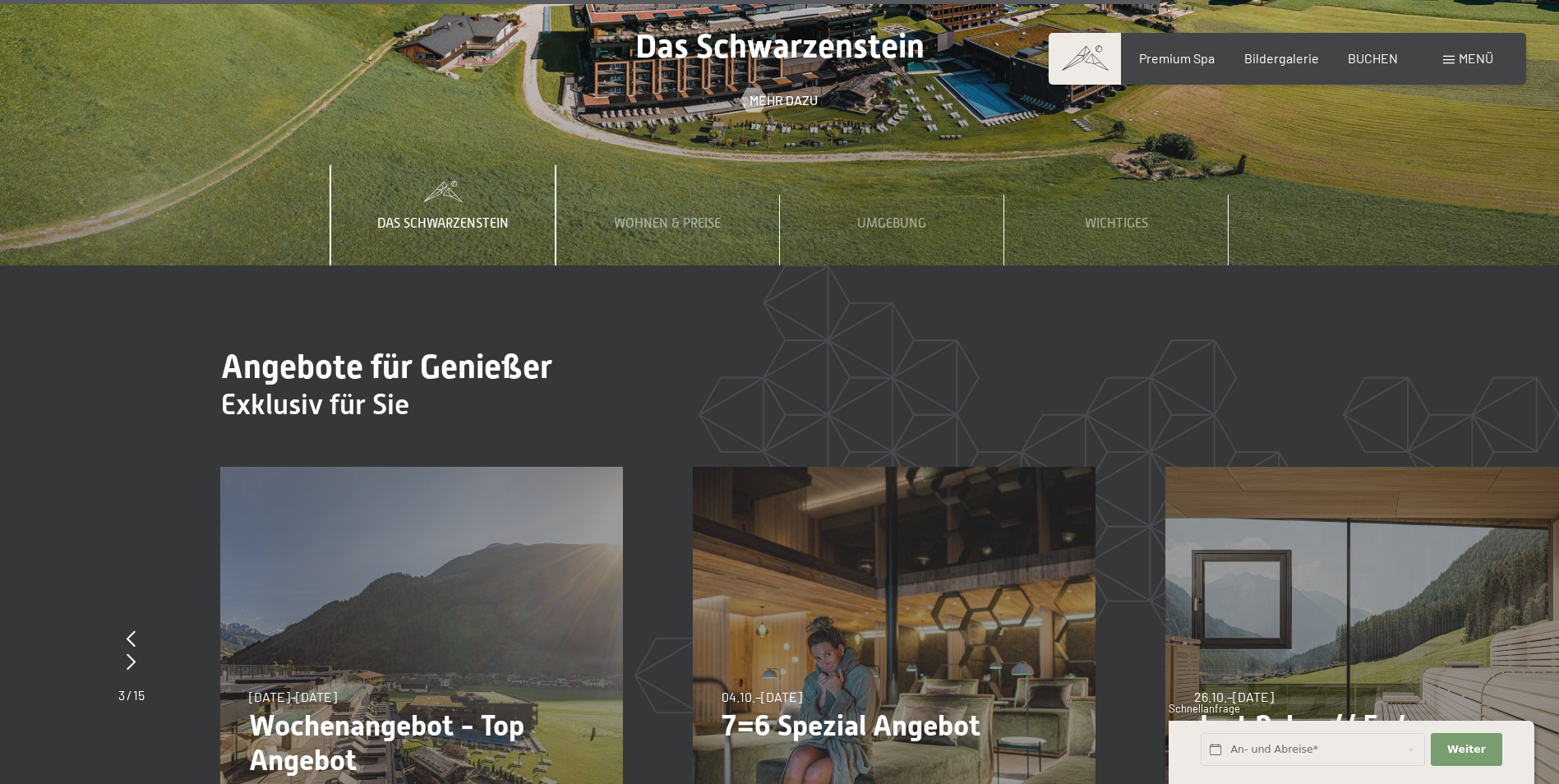
scroll to position [6573, 0]
